Goal: Transaction & Acquisition: Obtain resource

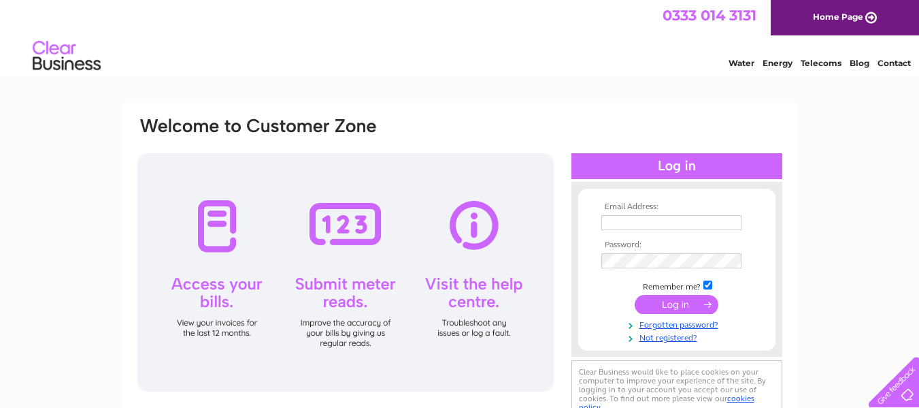
type input "[EMAIL_ADDRESS][DOMAIN_NAME]"
click at [674, 305] on input "submit" at bounding box center [677, 304] width 84 height 19
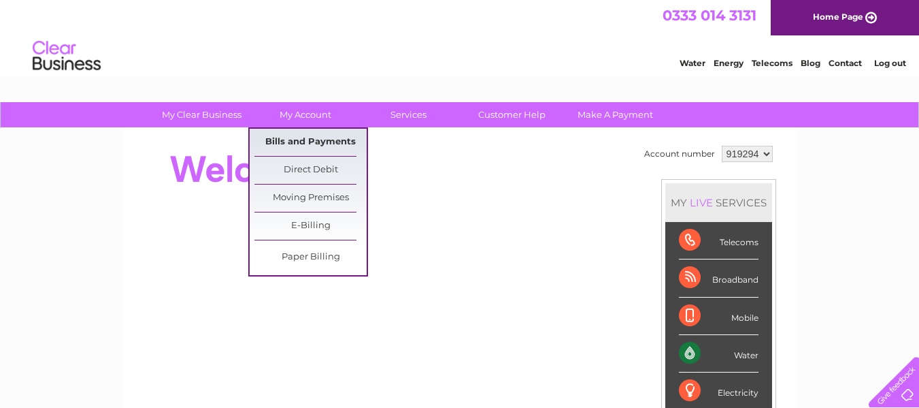
click at [294, 140] on link "Bills and Payments" at bounding box center [311, 142] width 112 height 27
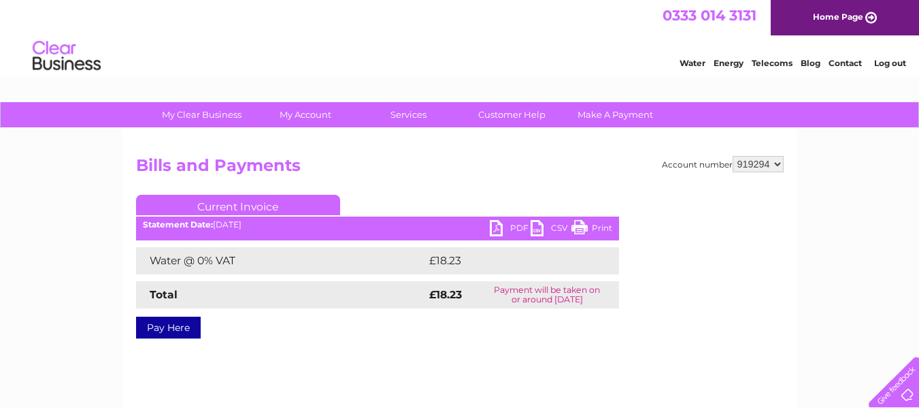
click at [495, 225] on link "PDF" at bounding box center [510, 230] width 41 height 20
click at [887, 60] on link "Log out" at bounding box center [891, 63] width 32 height 10
